Goal: Information Seeking & Learning: Learn about a topic

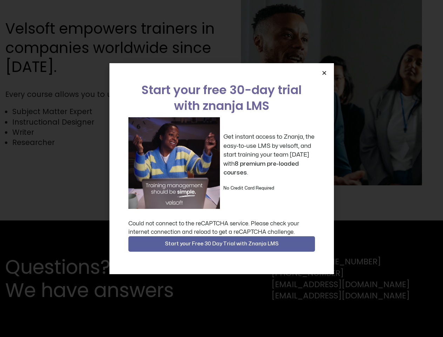
click at [222, 169] on div "Get instant access to Znanja, the easy-to-use LMS by velsoft, and start trainin…" at bounding box center [221, 163] width 187 height 92
click at [324, 73] on icon "Close" at bounding box center [324, 72] width 5 height 5
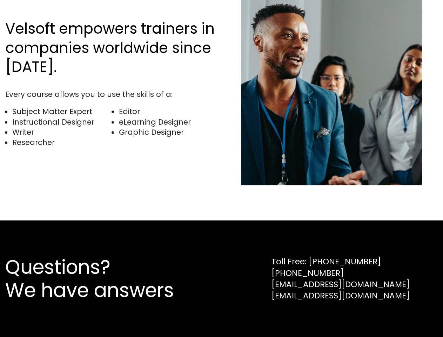
click at [222, 244] on div "Questions? We have answers Toll Free: [PHONE_NUMBER] [PHONE_NUMBER] [EMAIL_ADDR…" at bounding box center [221, 278] width 443 height 117
